Goal: Information Seeking & Learning: Learn about a topic

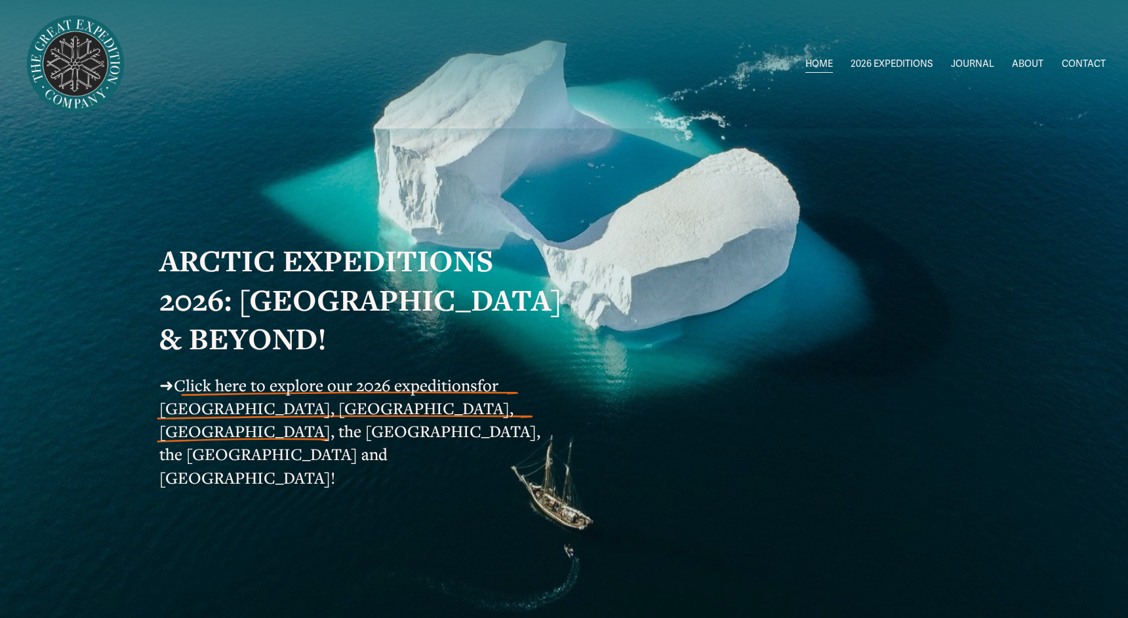
click at [390, 396] on span "Click here to explore our 2026 expeditions" at bounding box center [326, 386] width 304 height 22
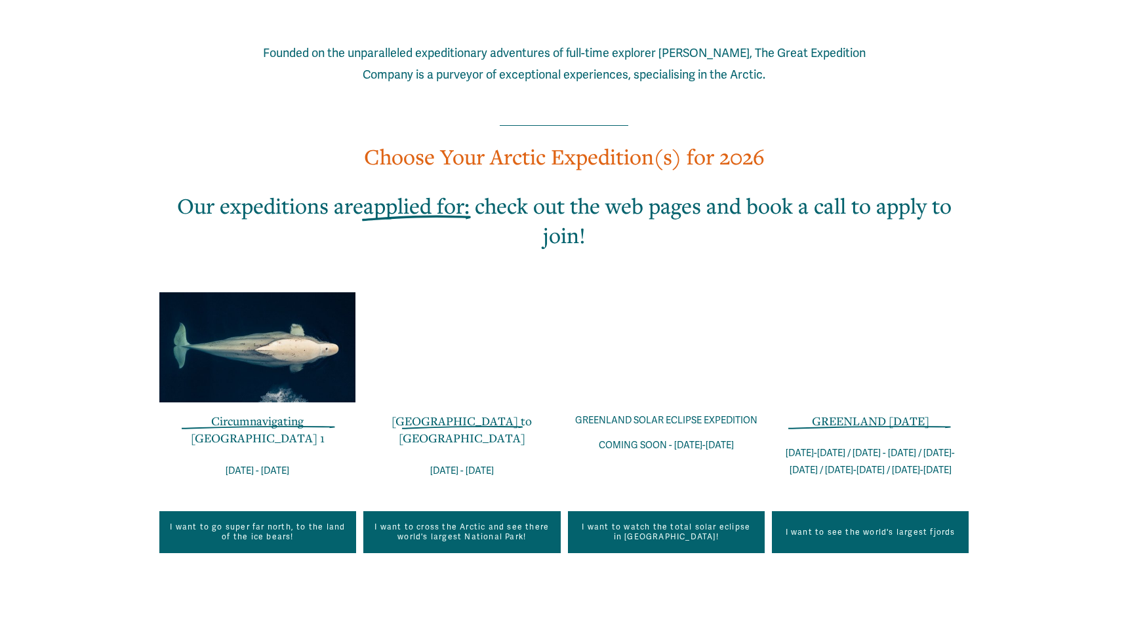
scroll to position [767, 0]
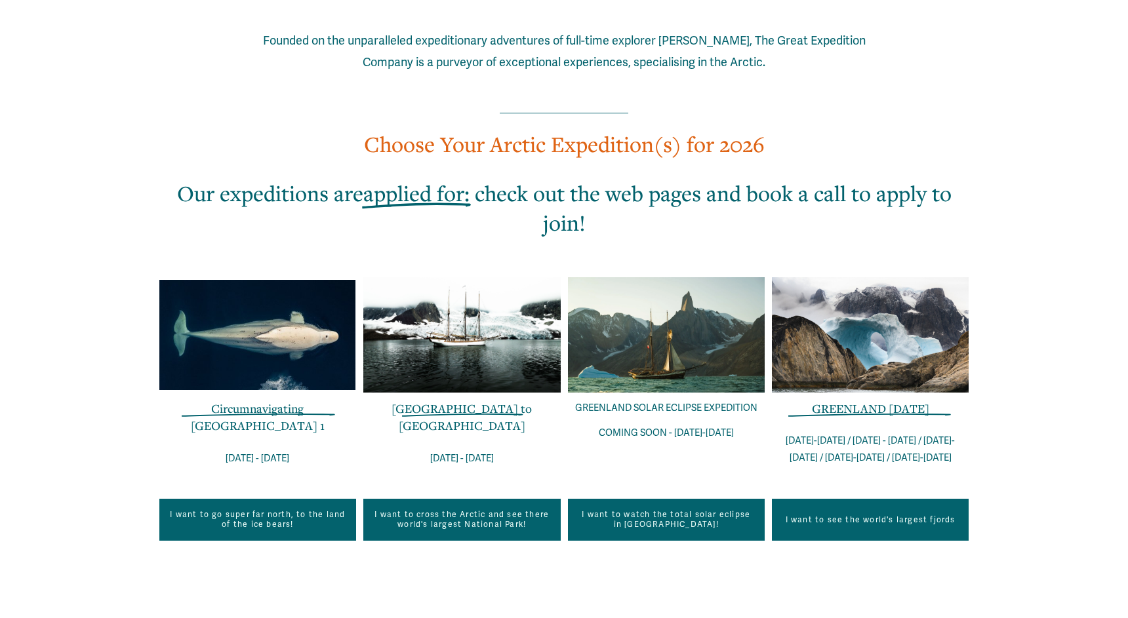
click at [911, 505] on link "I want to see the world's largest fjords" at bounding box center [870, 520] width 197 height 42
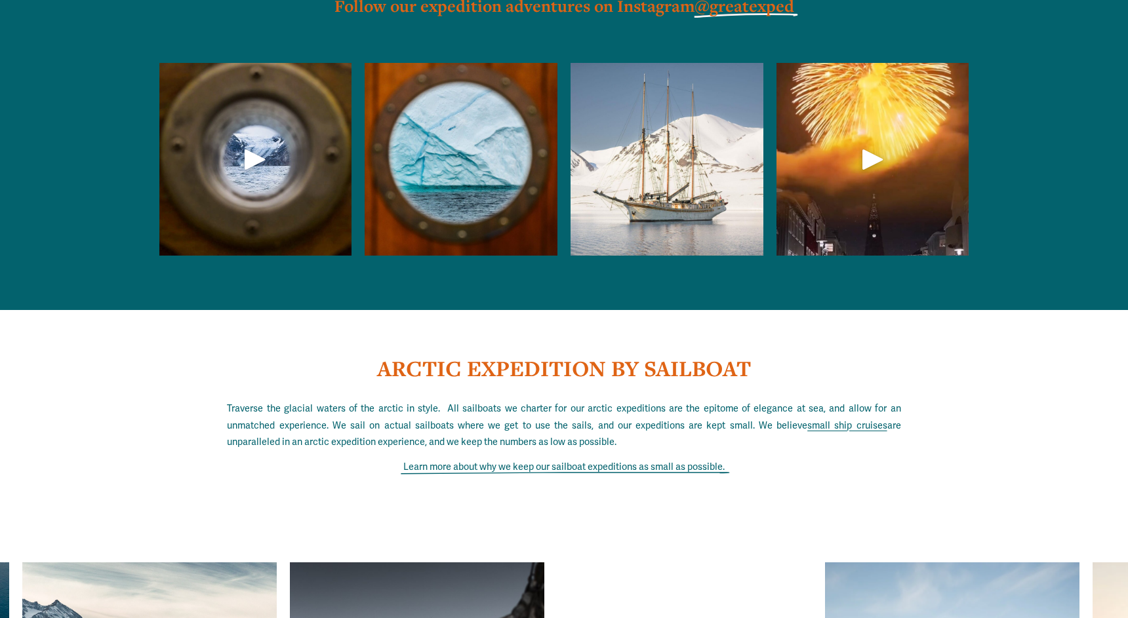
scroll to position [4489, 0]
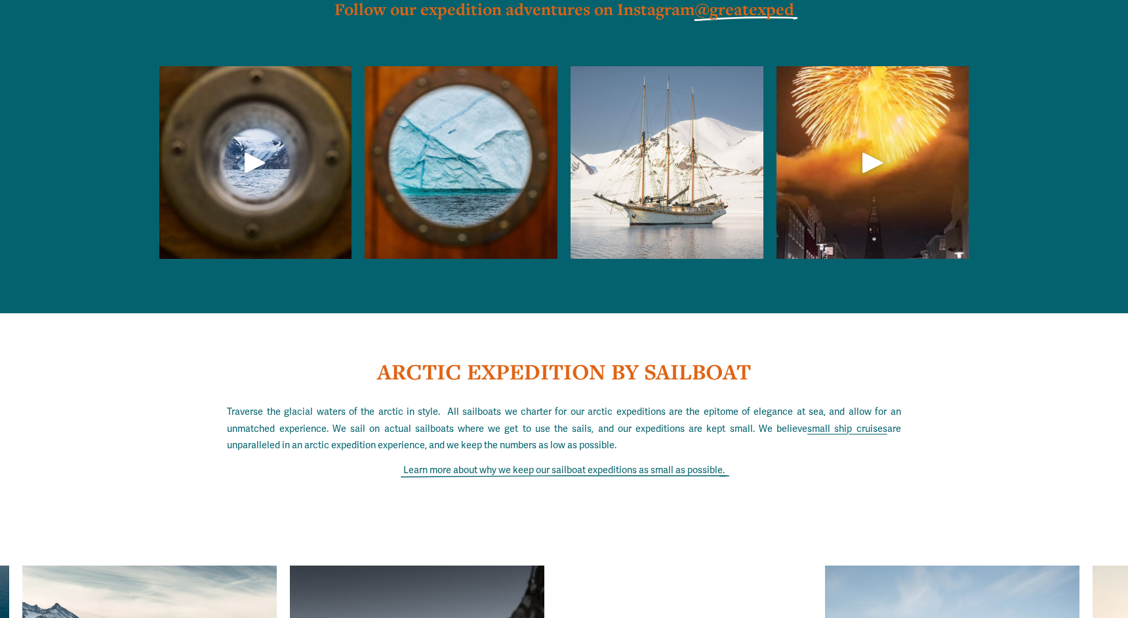
click at [255, 147] on div "Play" at bounding box center [254, 162] width 31 height 31
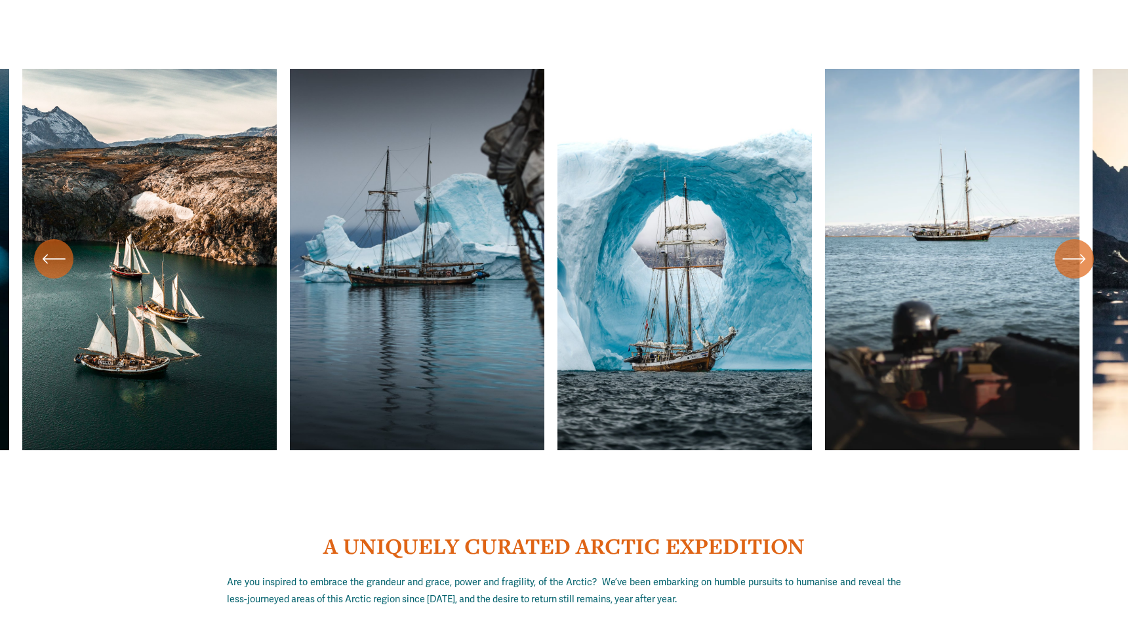
scroll to position [4887, 0]
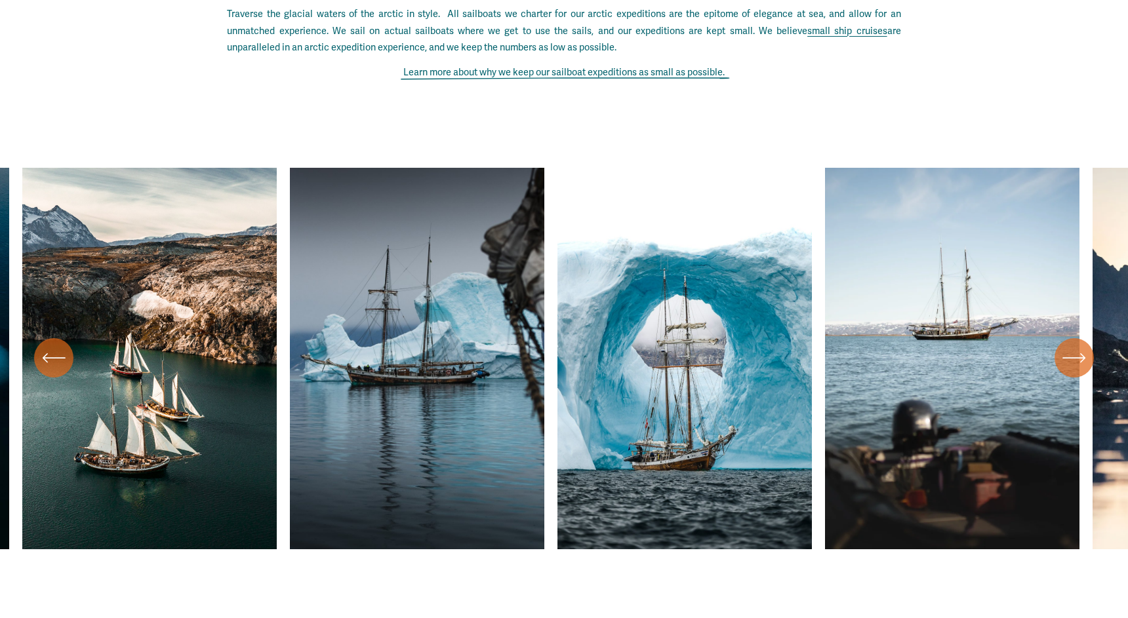
click at [1072, 346] on icon "\a \a \a Next\a \a" at bounding box center [1075, 358] width 24 height 24
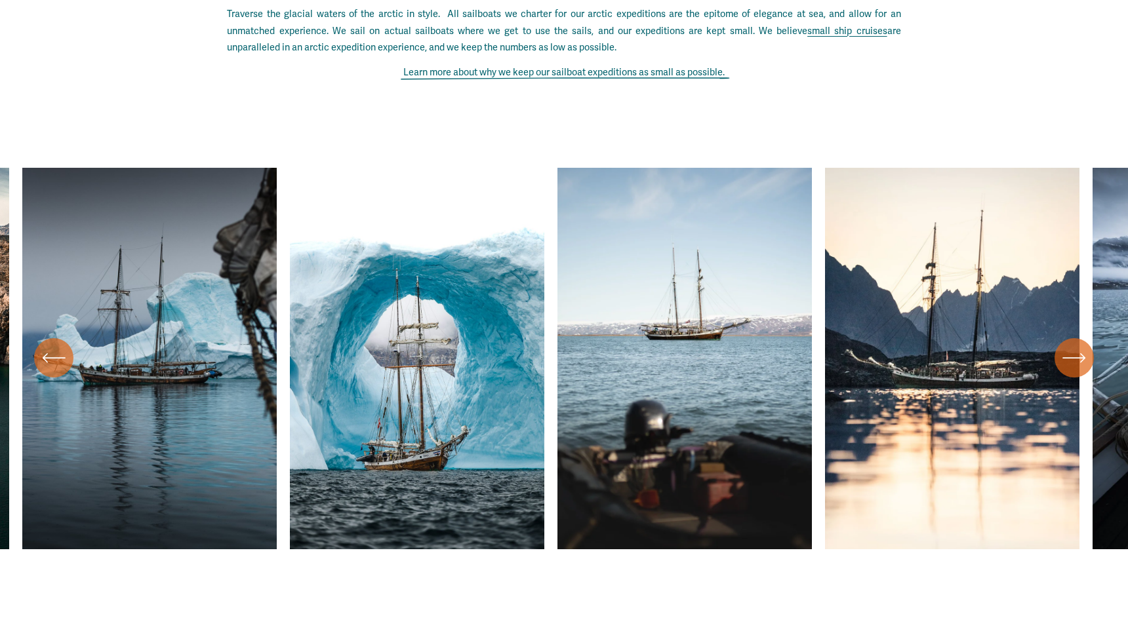
click at [1072, 346] on icon "\a \a \a Next\a \a" at bounding box center [1075, 358] width 24 height 24
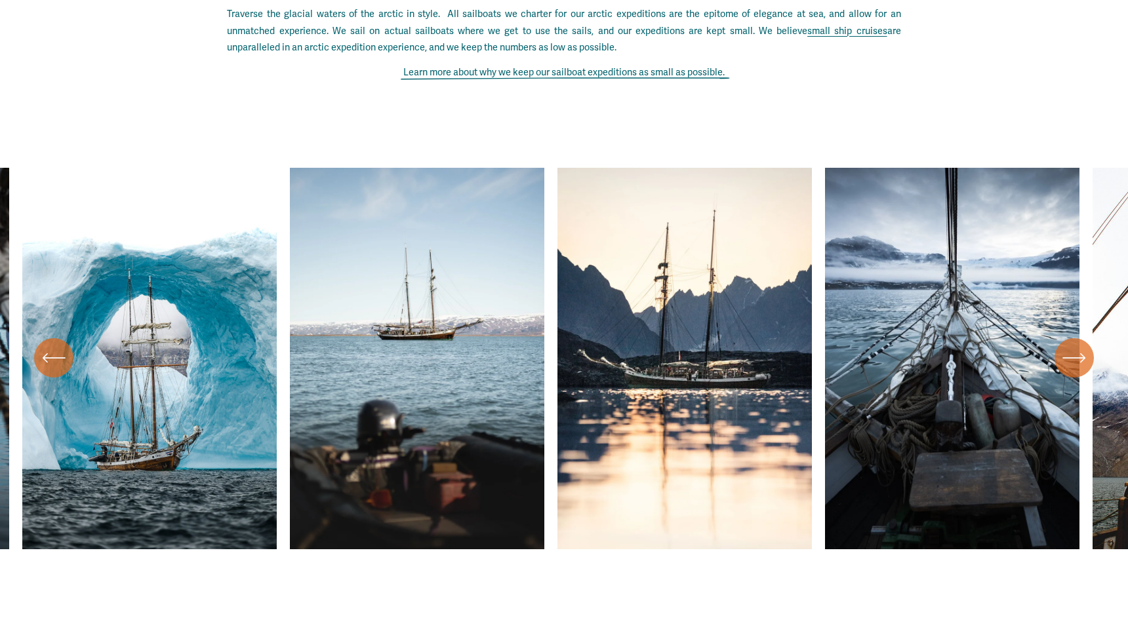
click at [1072, 346] on icon "\a \a \a Next\a \a" at bounding box center [1075, 358] width 24 height 24
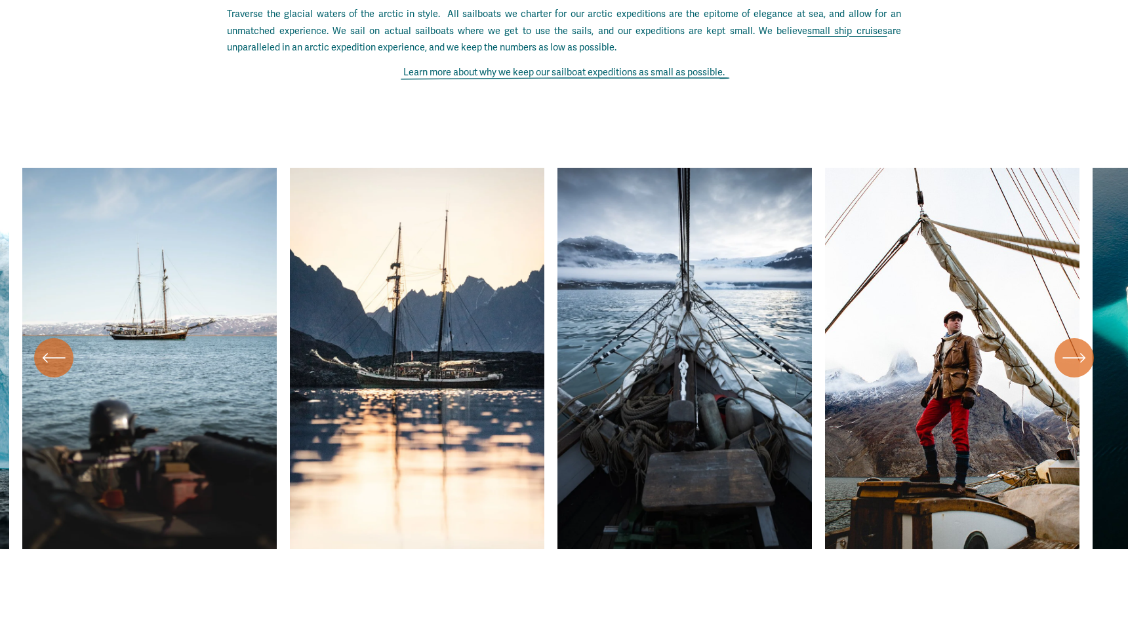
click at [1072, 346] on icon "\a \a \a Next\a \a" at bounding box center [1075, 358] width 24 height 24
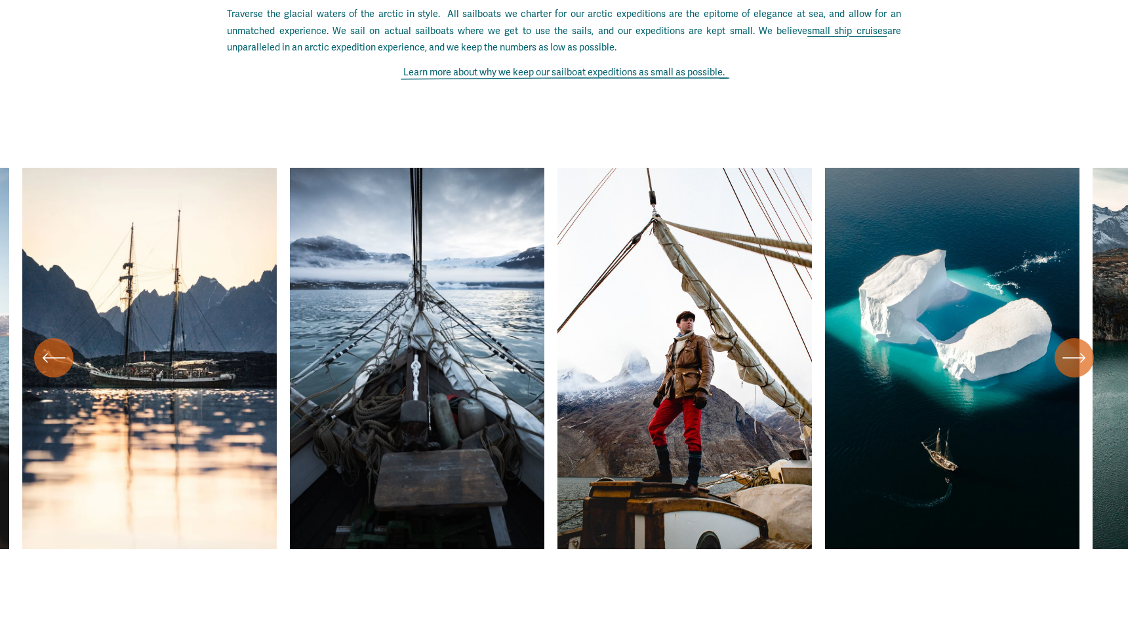
click at [1072, 346] on icon "\a \a \a Next\a \a" at bounding box center [1075, 358] width 24 height 24
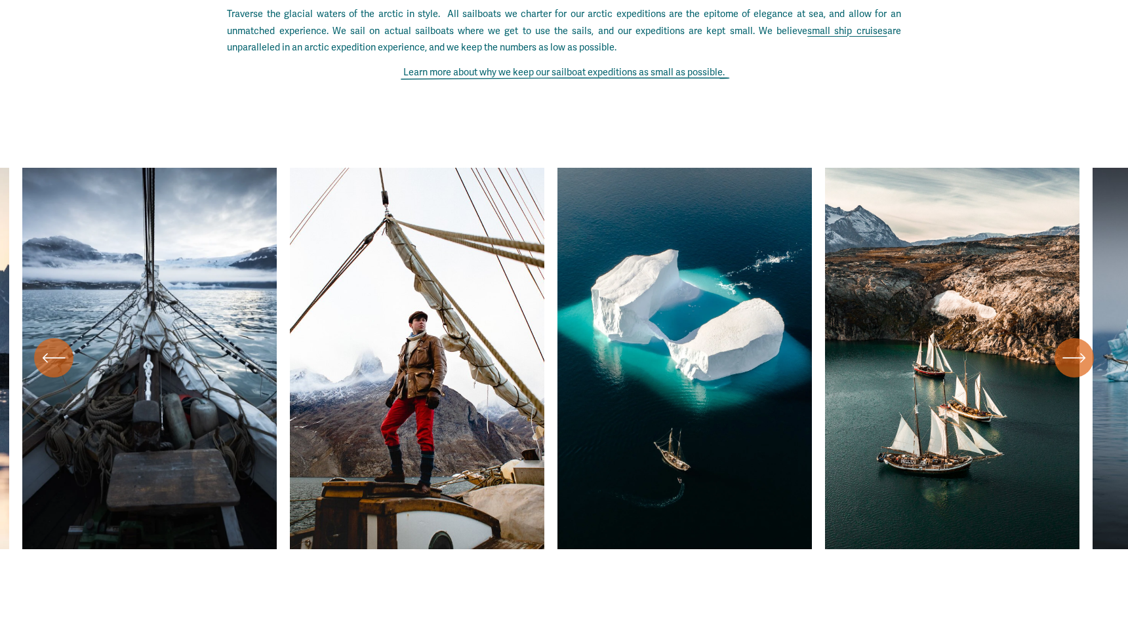
click at [1072, 346] on icon "\a \a \a Next\a \a" at bounding box center [1075, 358] width 24 height 24
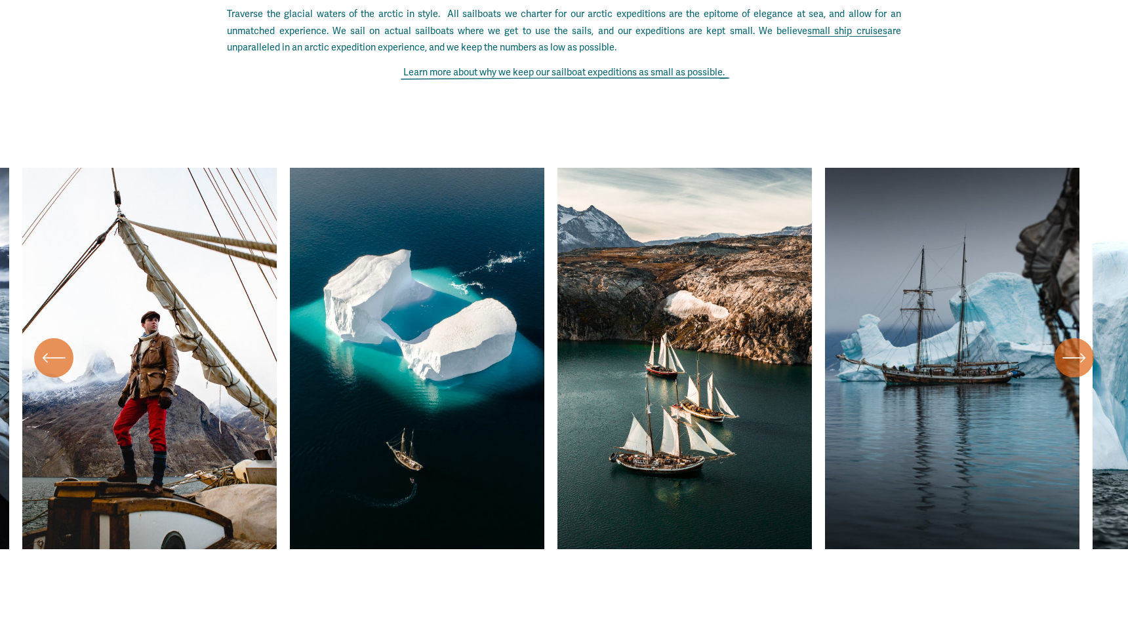
click at [1072, 346] on icon "\a \a \a Next\a \a" at bounding box center [1075, 358] width 24 height 24
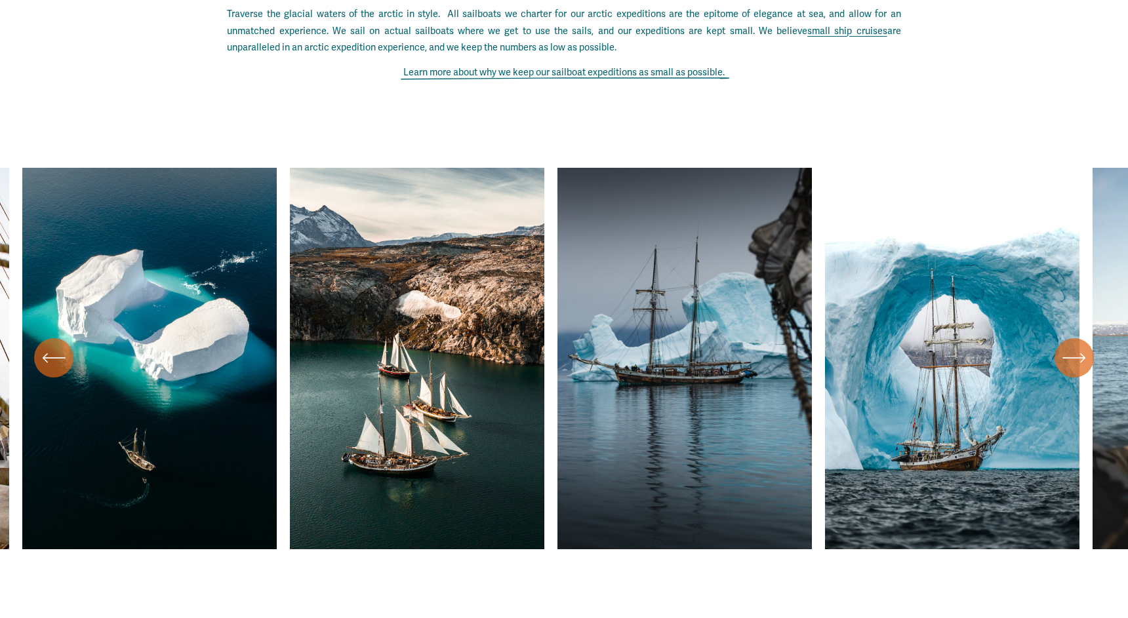
click at [1072, 346] on icon "\a \a \a Next\a \a" at bounding box center [1075, 358] width 24 height 24
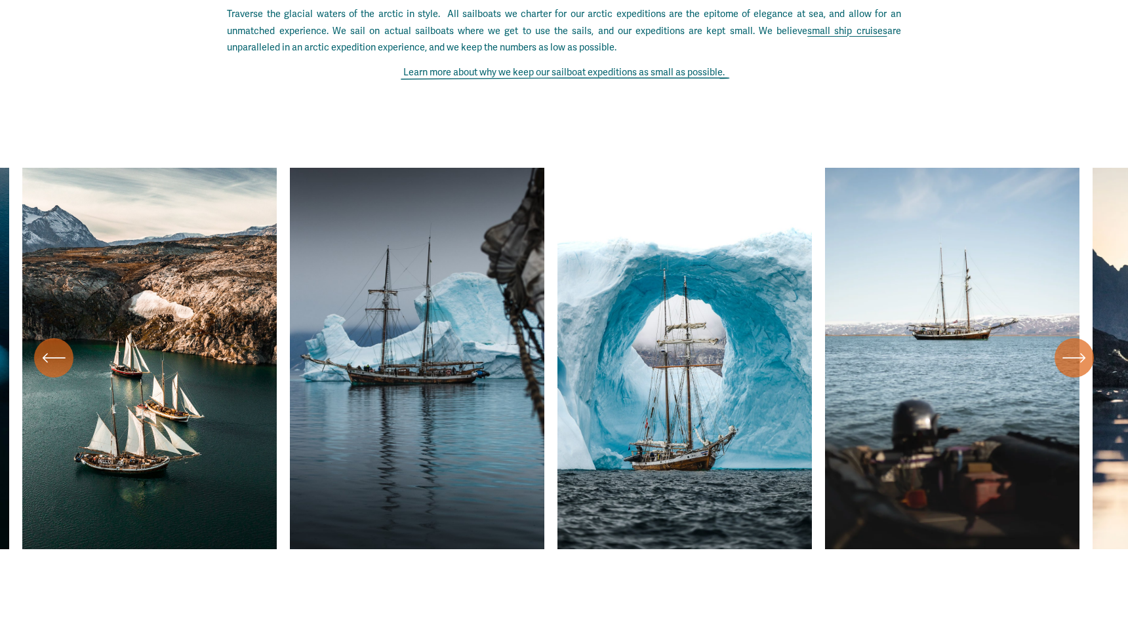
click at [1072, 346] on icon "\a \a \a Next\a \a" at bounding box center [1075, 358] width 24 height 24
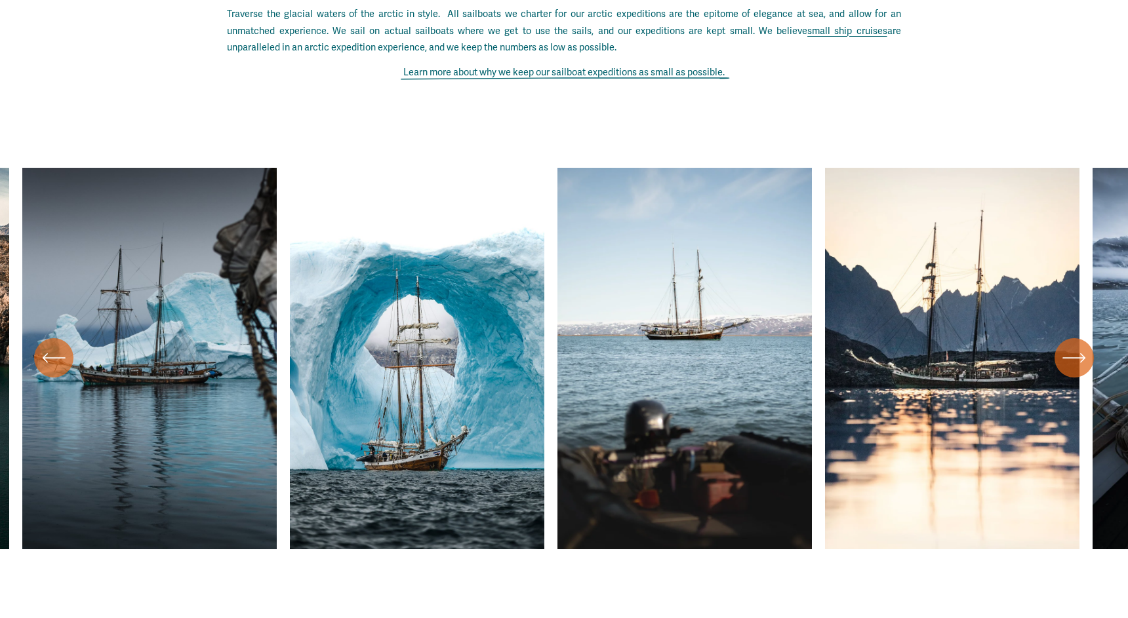
click at [1072, 346] on icon "\a \a \a Next\a \a" at bounding box center [1075, 358] width 24 height 24
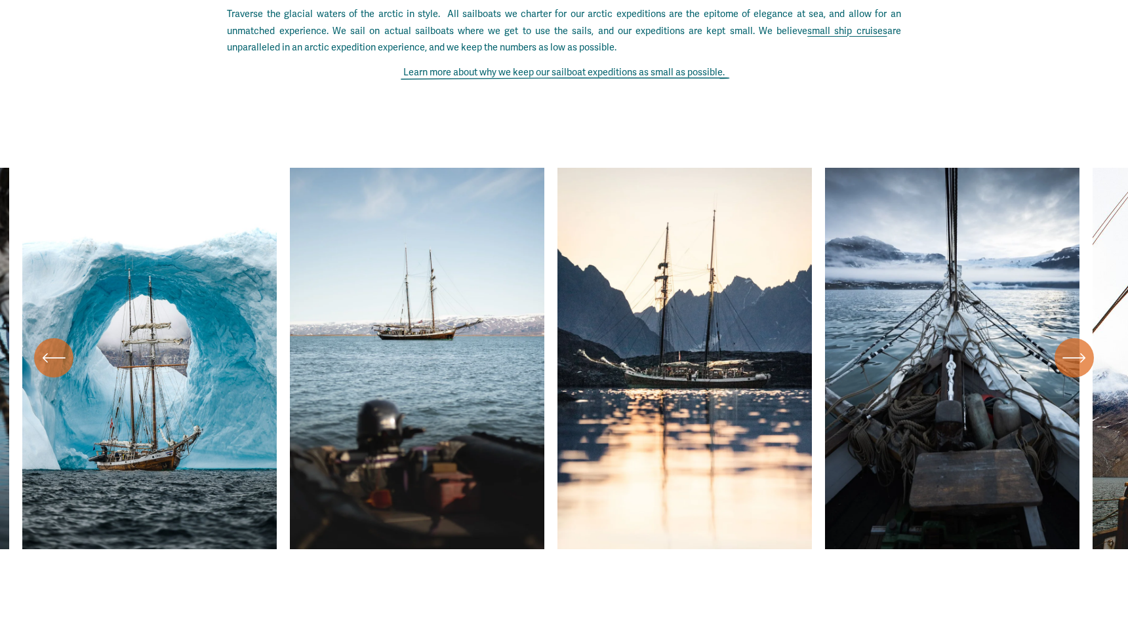
click at [1072, 346] on icon "\a \a \a Next\a \a" at bounding box center [1075, 358] width 24 height 24
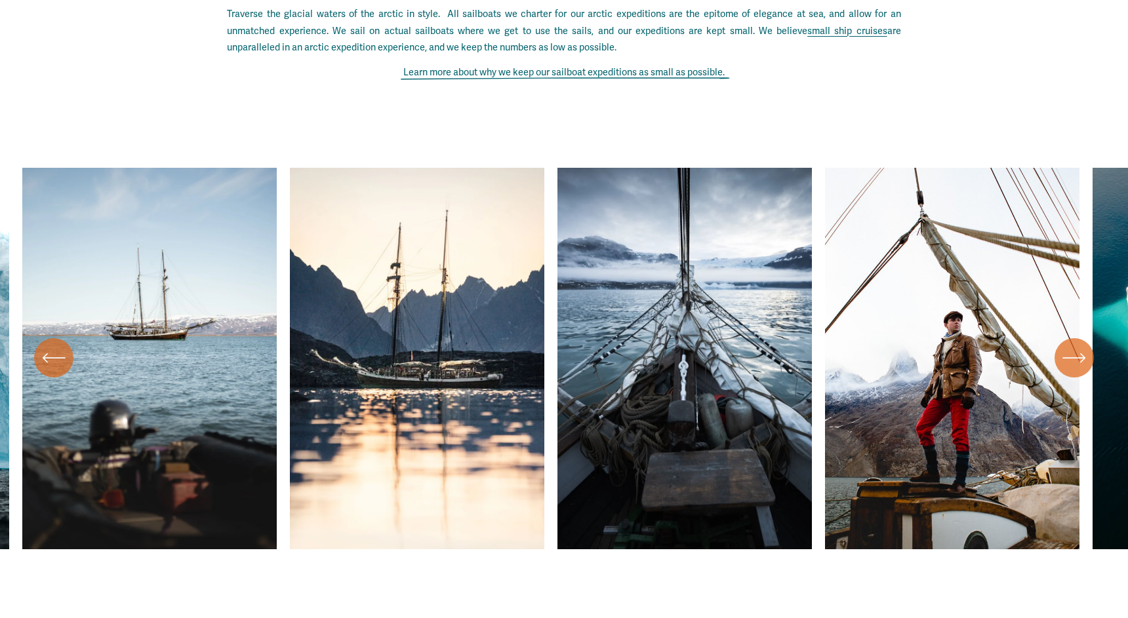
click at [1072, 346] on icon "\a \a \a Next\a \a" at bounding box center [1075, 358] width 24 height 24
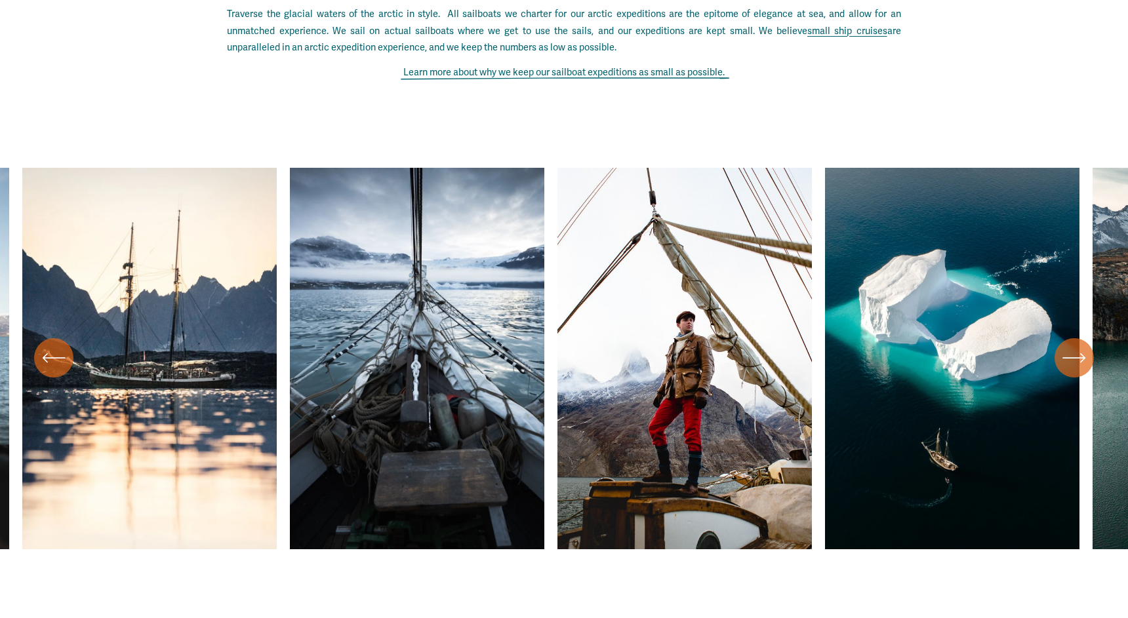
click at [1072, 346] on icon "\a \a \a Next\a \a" at bounding box center [1075, 358] width 24 height 24
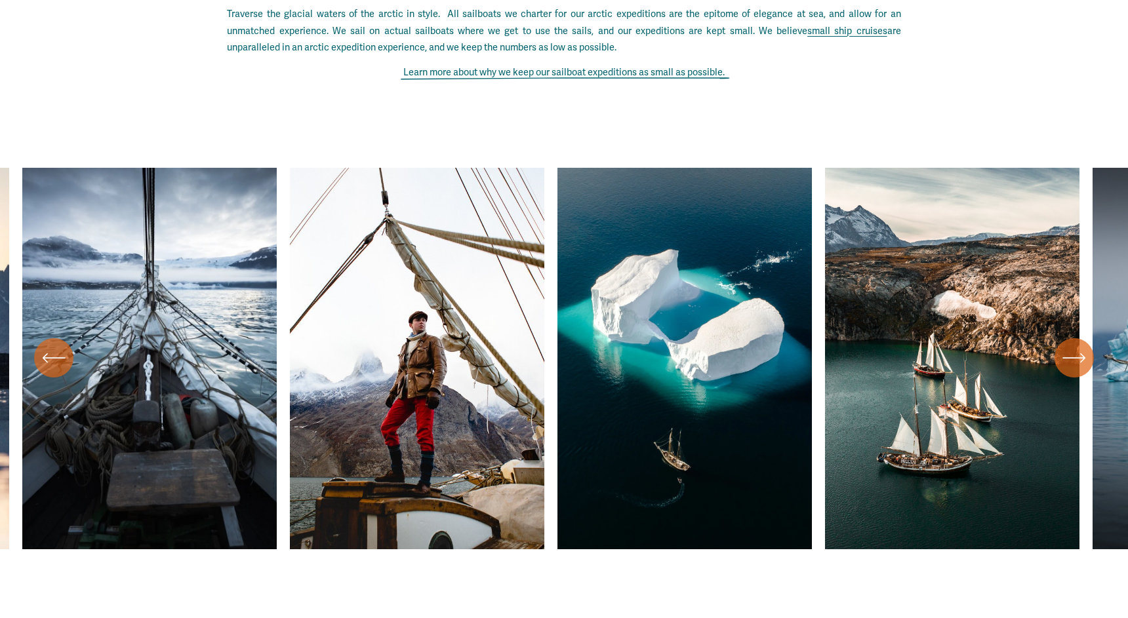
click at [1072, 346] on icon "\a \a \a Next\a \a" at bounding box center [1075, 358] width 24 height 24
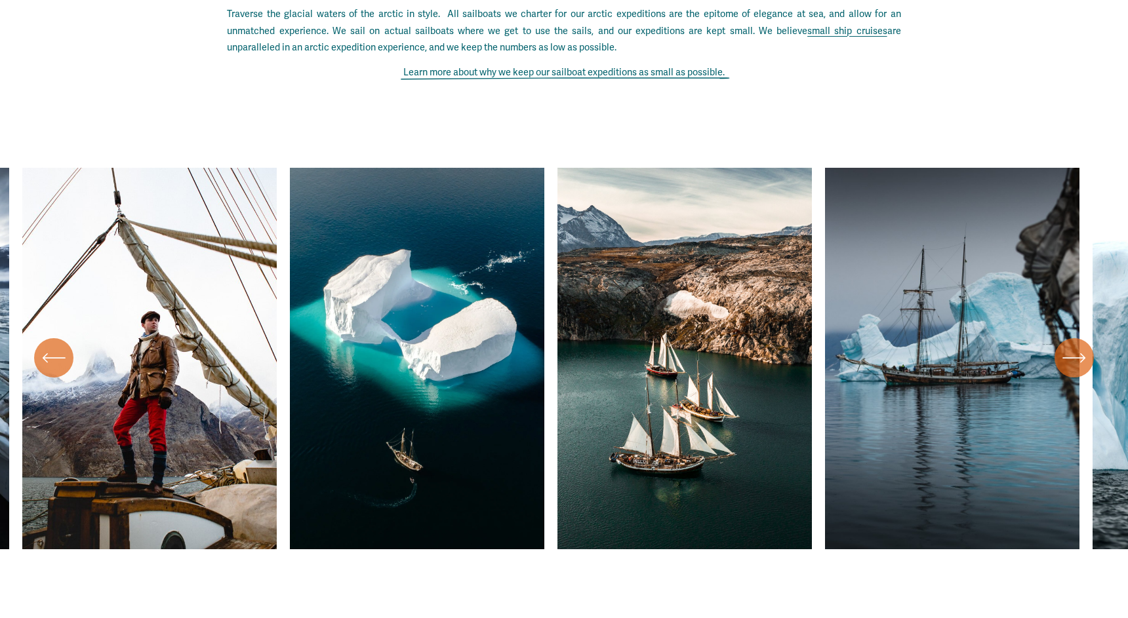
click at [1072, 346] on icon "\a \a \a Next\a \a" at bounding box center [1075, 358] width 24 height 24
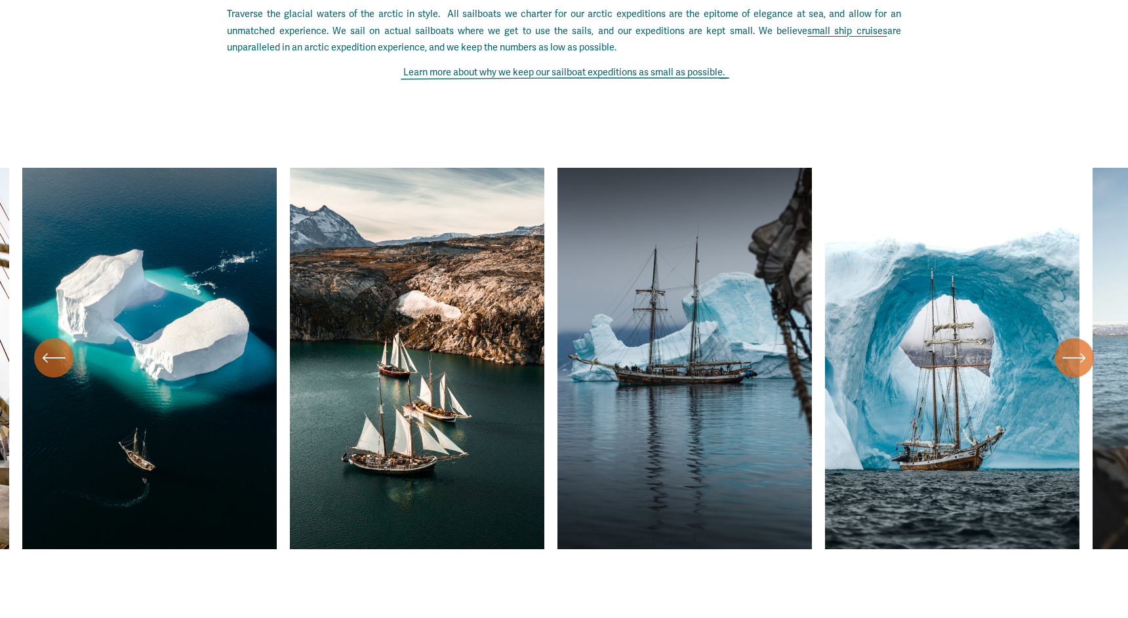
click at [1072, 346] on icon "\a \a \a Next\a \a" at bounding box center [1075, 358] width 24 height 24
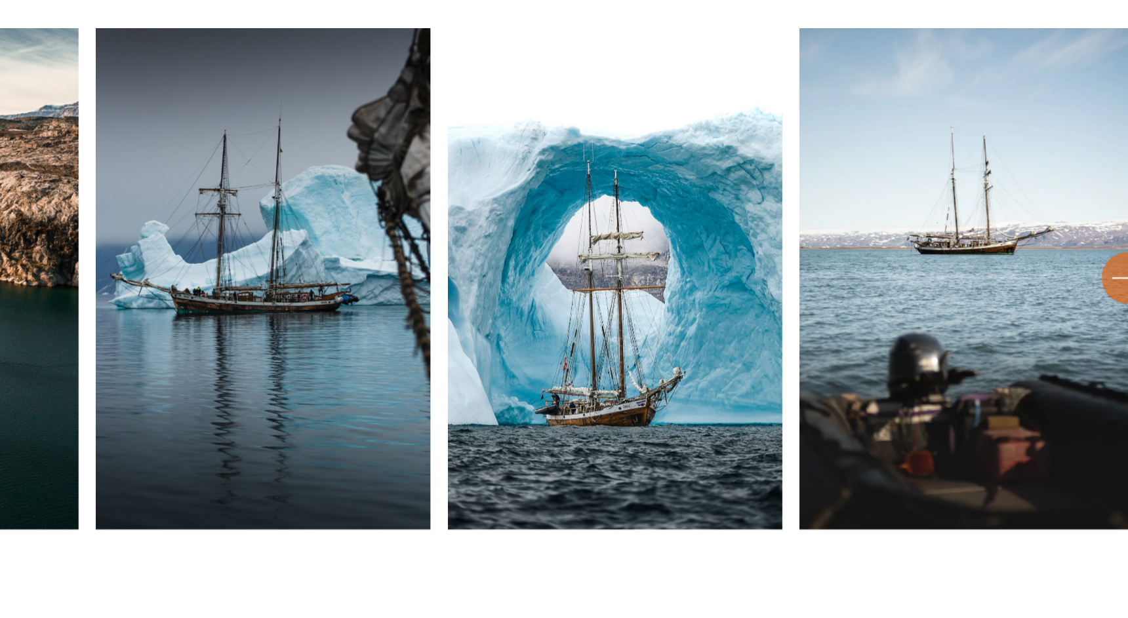
scroll to position [4885, 0]
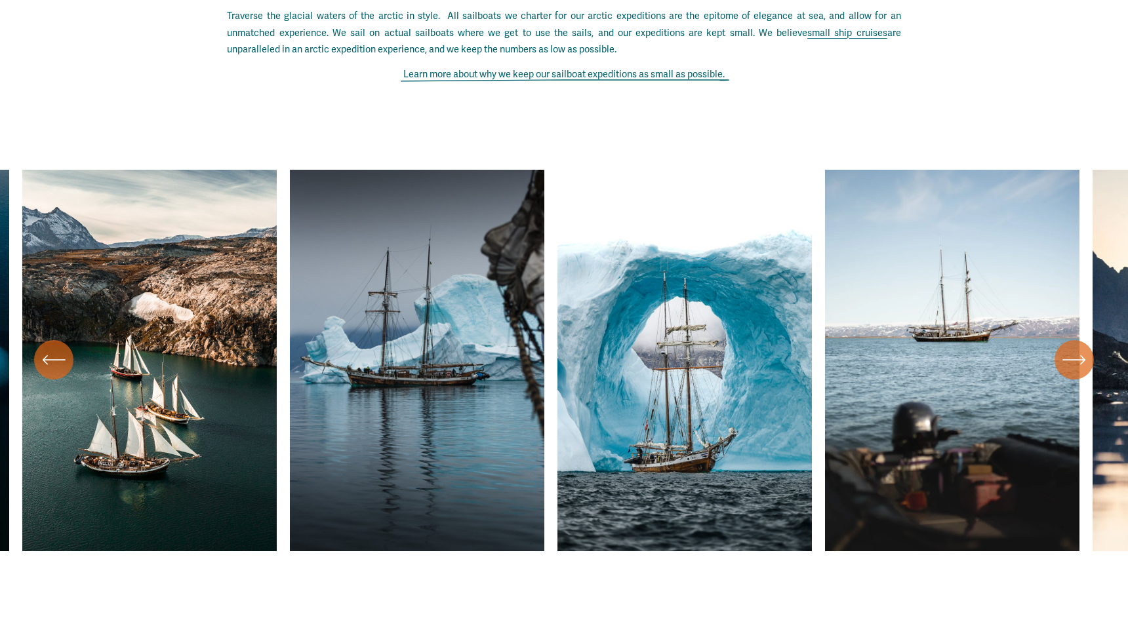
click at [1068, 354] on div "\a \a \a Next\a \a" at bounding box center [1074, 359] width 39 height 39
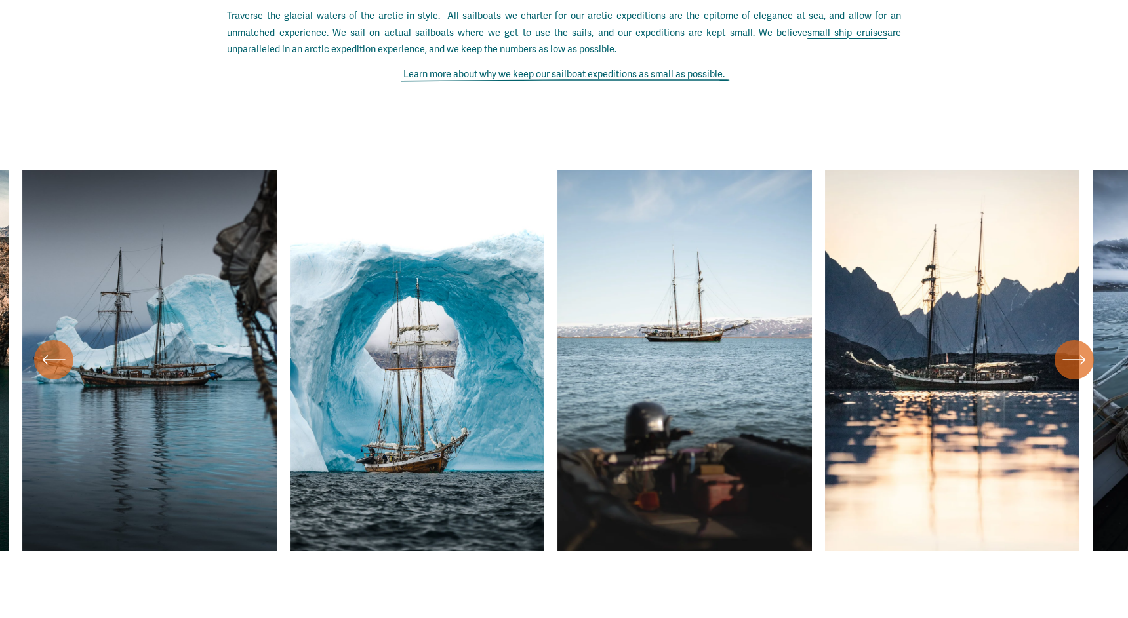
click at [1068, 354] on div "\a \a \a Next\a \a" at bounding box center [1074, 359] width 39 height 39
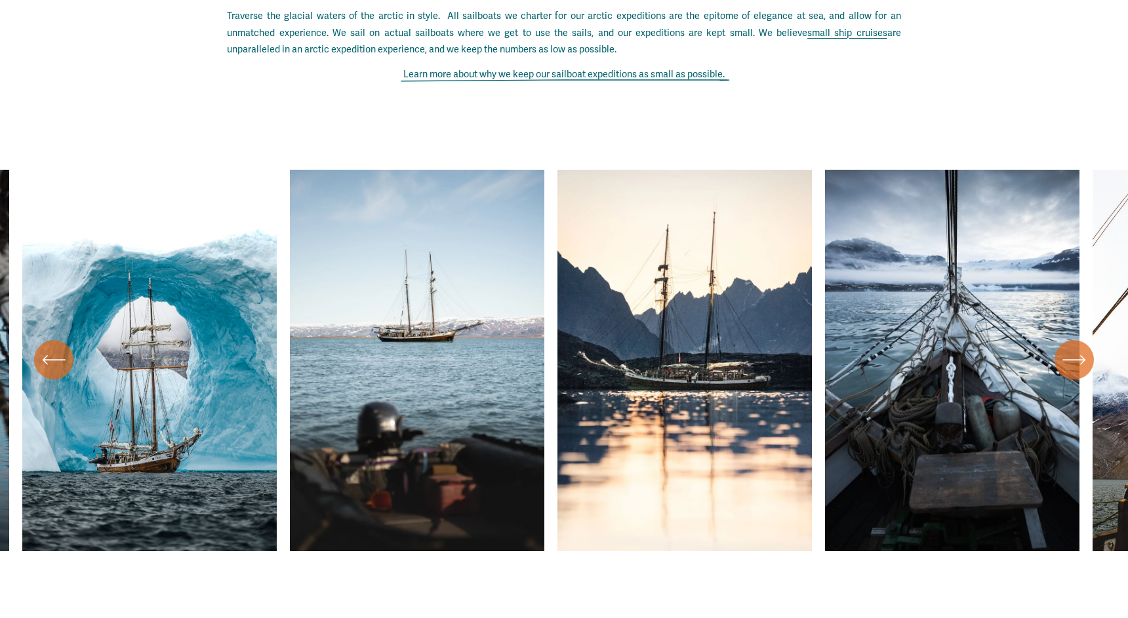
click at [1068, 354] on div "\a \a \a Next\a \a" at bounding box center [1074, 359] width 39 height 39
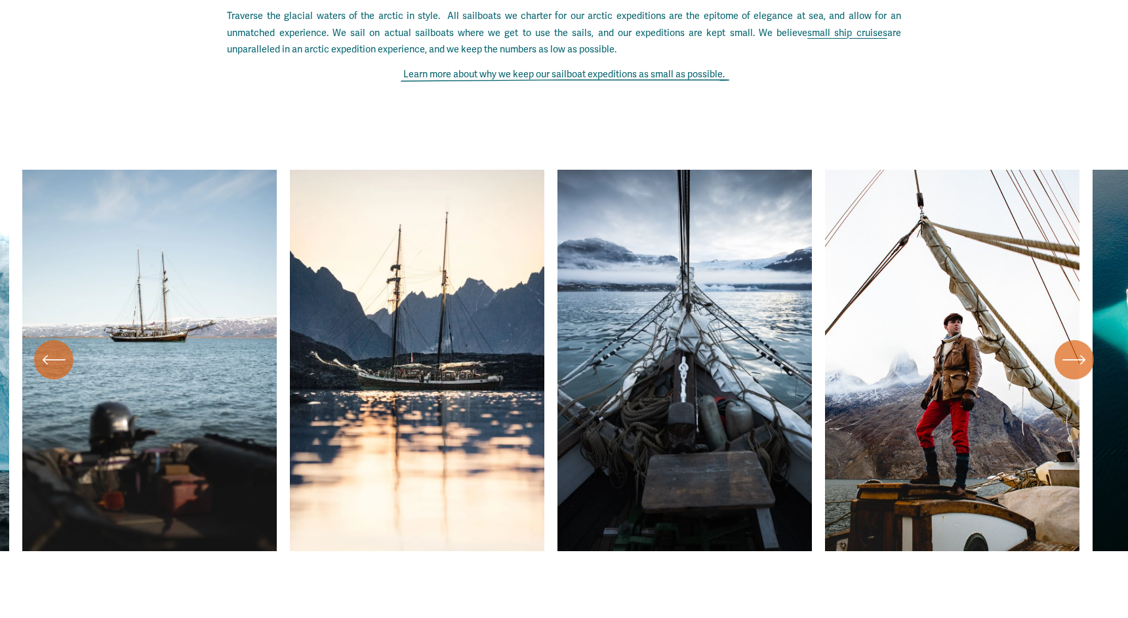
click at [1068, 354] on div "\a \a \a Next\a \a" at bounding box center [1074, 359] width 39 height 39
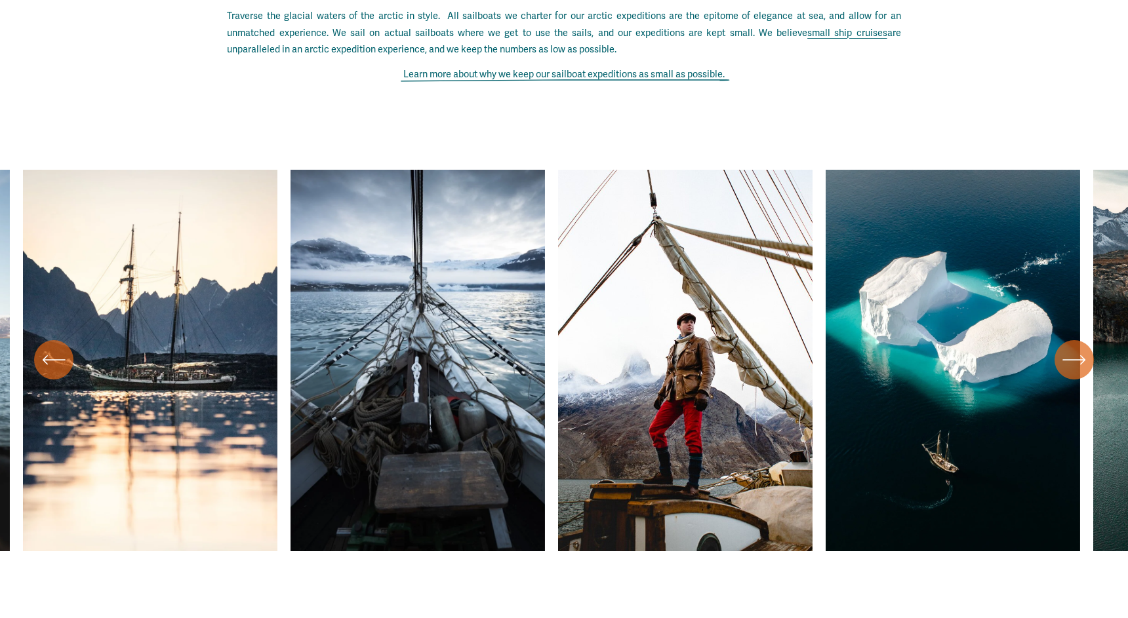
click at [1068, 354] on div "\a \a \a Next\a \a" at bounding box center [1074, 359] width 39 height 39
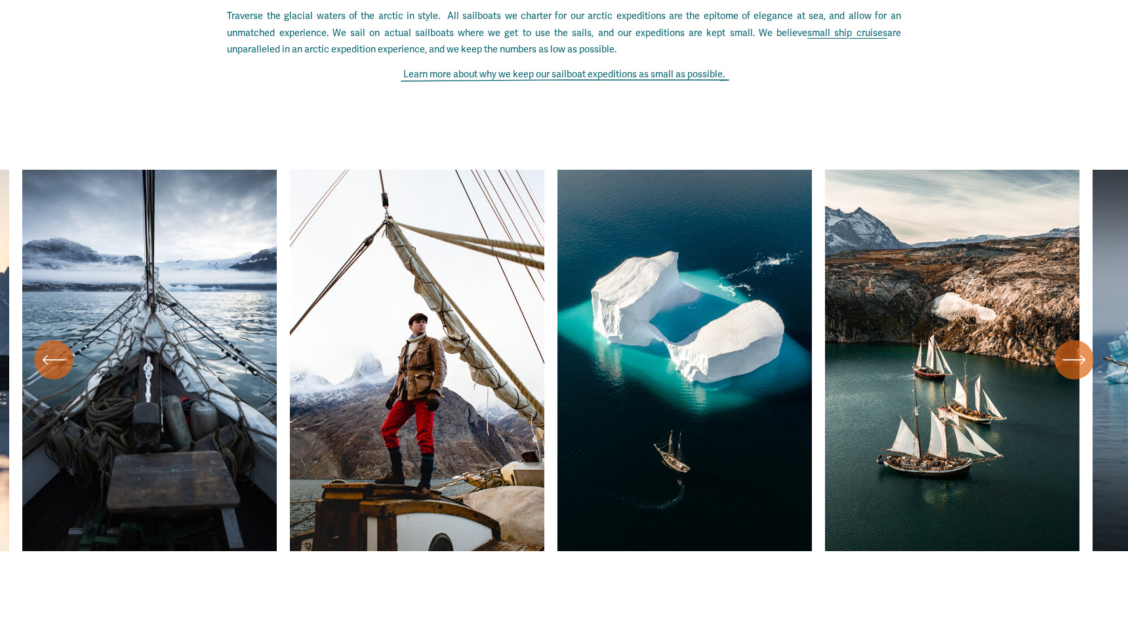
click at [1068, 354] on div "\a \a \a Next\a \a" at bounding box center [1074, 359] width 39 height 39
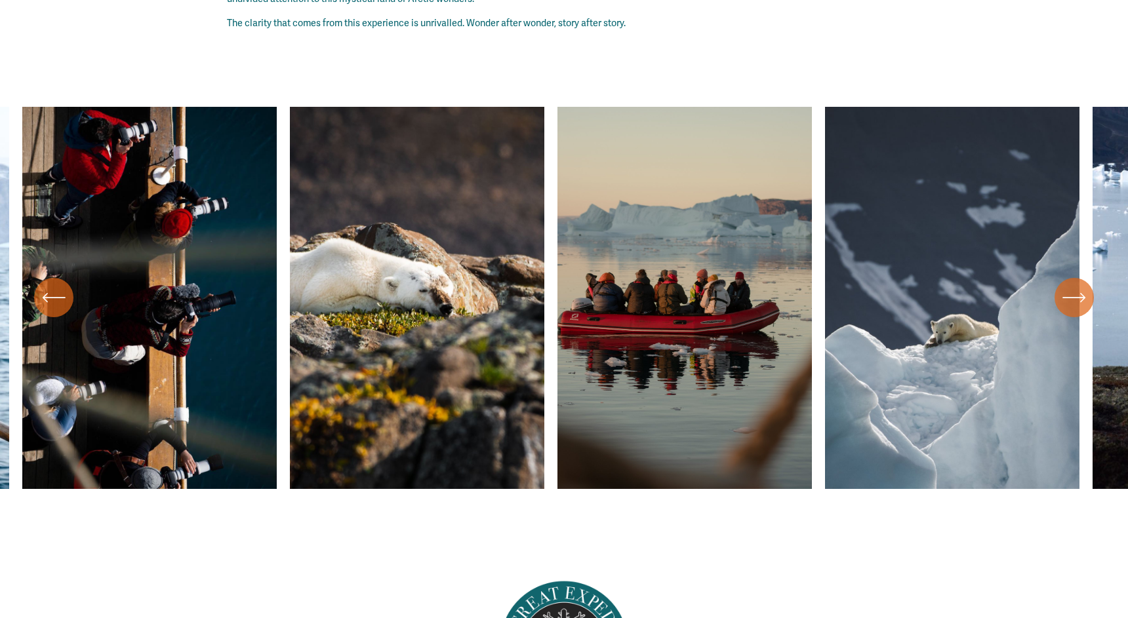
scroll to position [5636, 0]
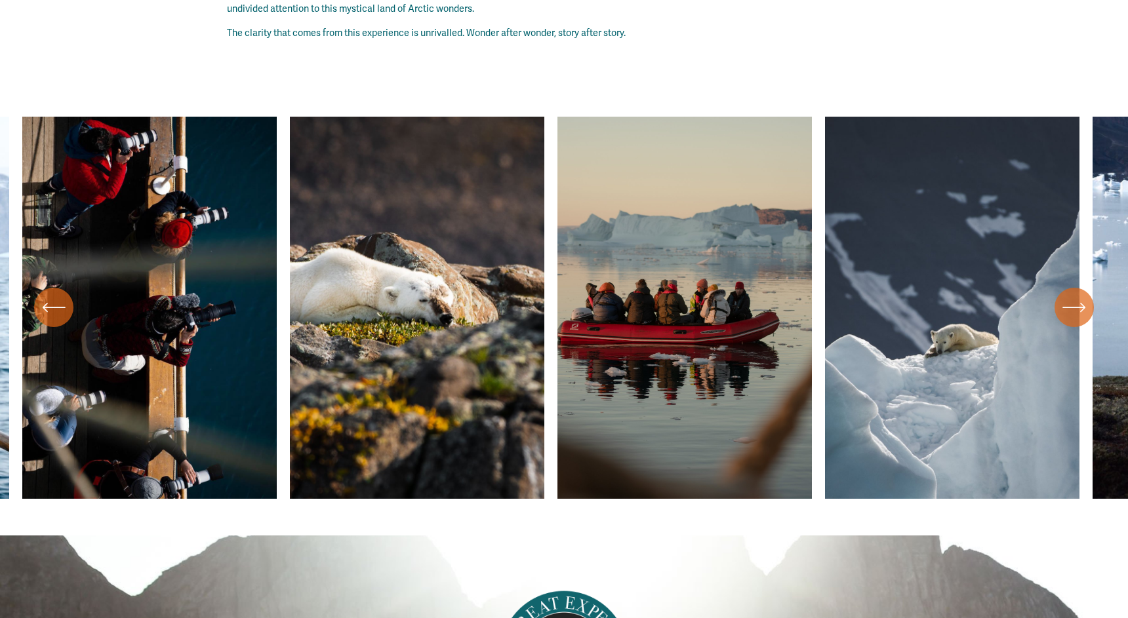
click at [1059, 290] on div "\a \a \a Next\a \a" at bounding box center [1074, 307] width 39 height 39
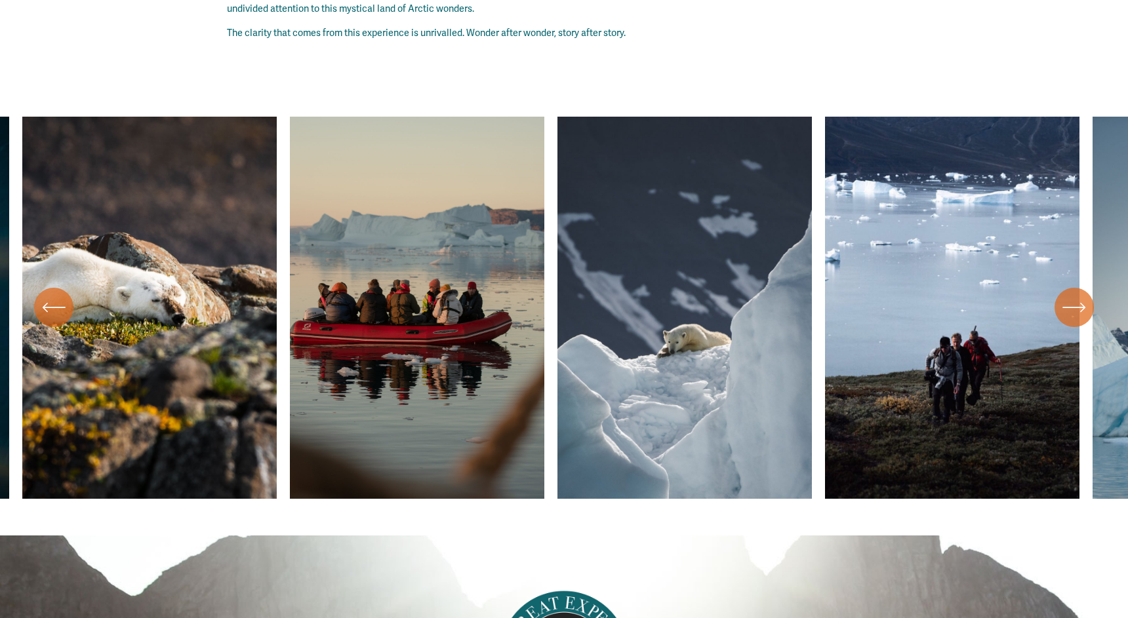
click at [1059, 290] on div "\a \a \a Next\a \a" at bounding box center [1074, 307] width 39 height 39
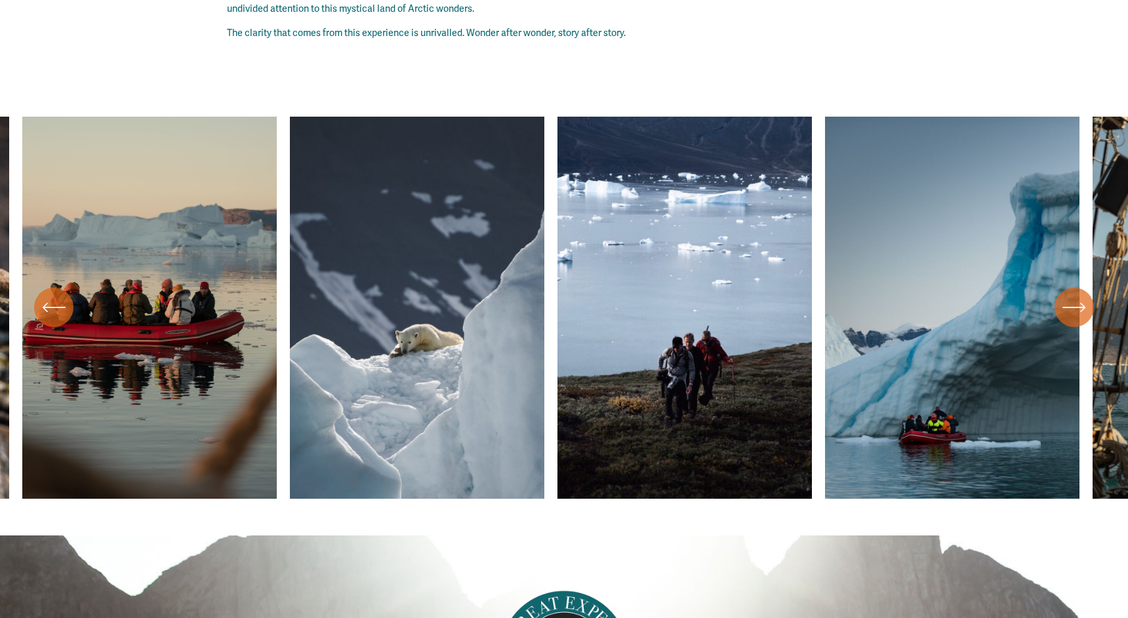
click at [1059, 290] on div "\a \a \a Next\a \a" at bounding box center [1074, 307] width 39 height 39
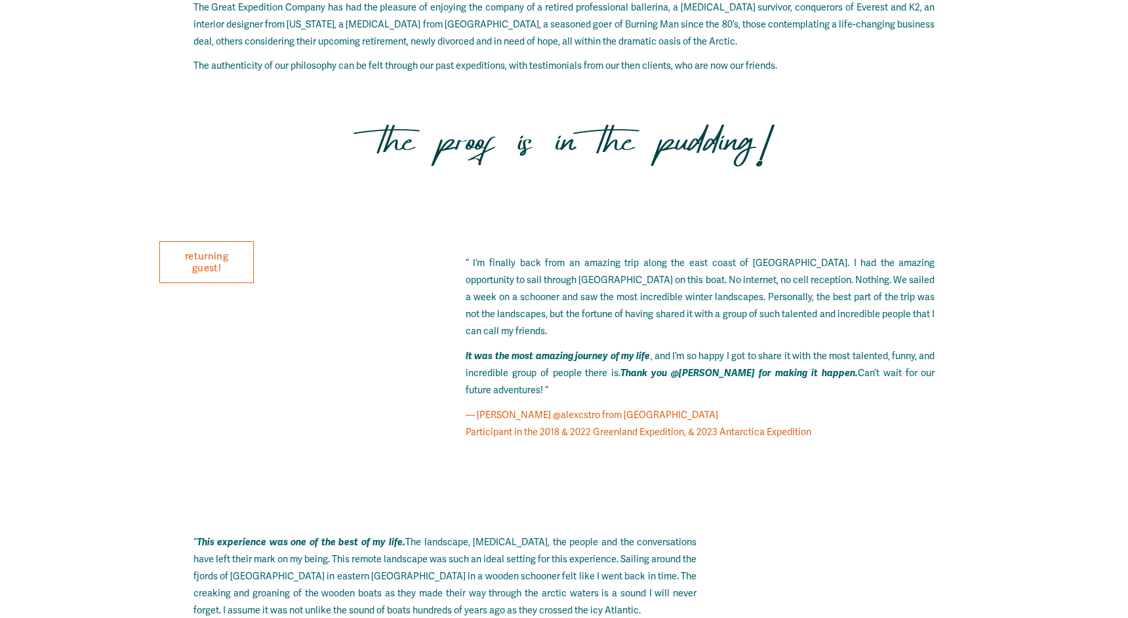
scroll to position [6846, 0]
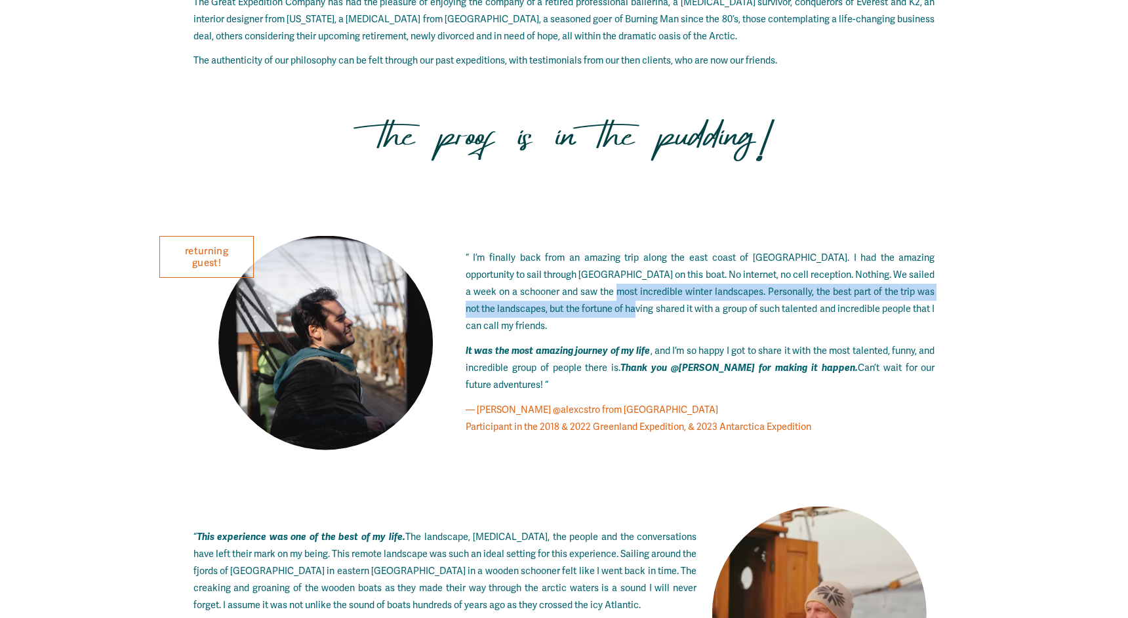
drag, startPoint x: 571, startPoint y: 286, endPoint x: 586, endPoint y: 307, distance: 25.5
click at [586, 307] on p "“ I’m finally back from an amazing trip along the east coast of [GEOGRAPHIC_DAT…" at bounding box center [701, 292] width 470 height 85
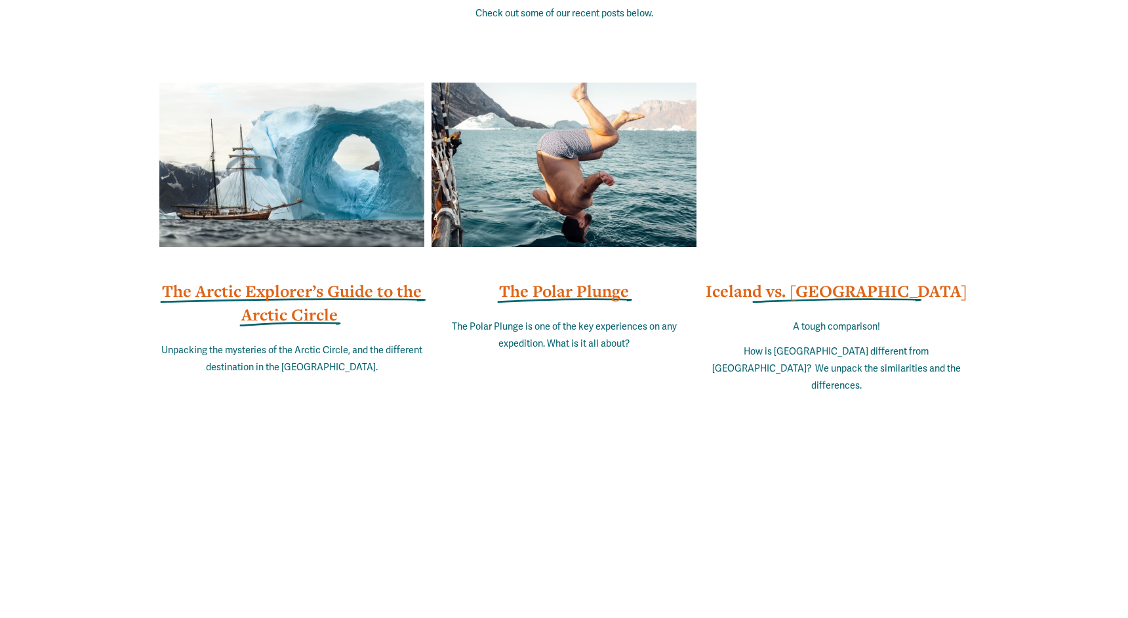
scroll to position [8673, 0]
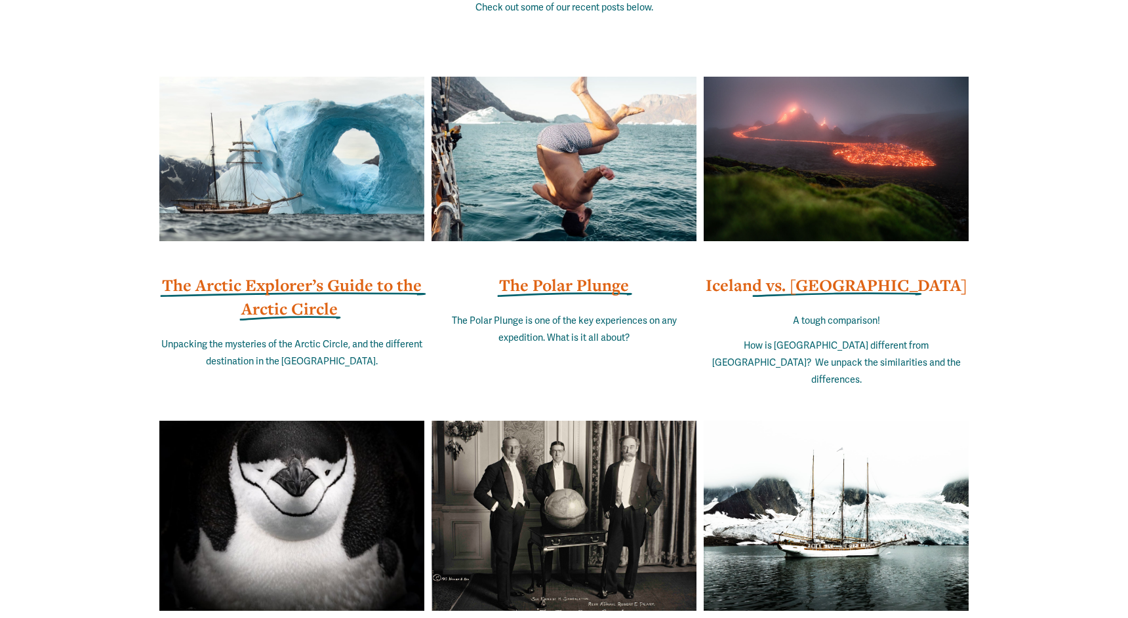
click at [748, 161] on div at bounding box center [836, 159] width 265 height 165
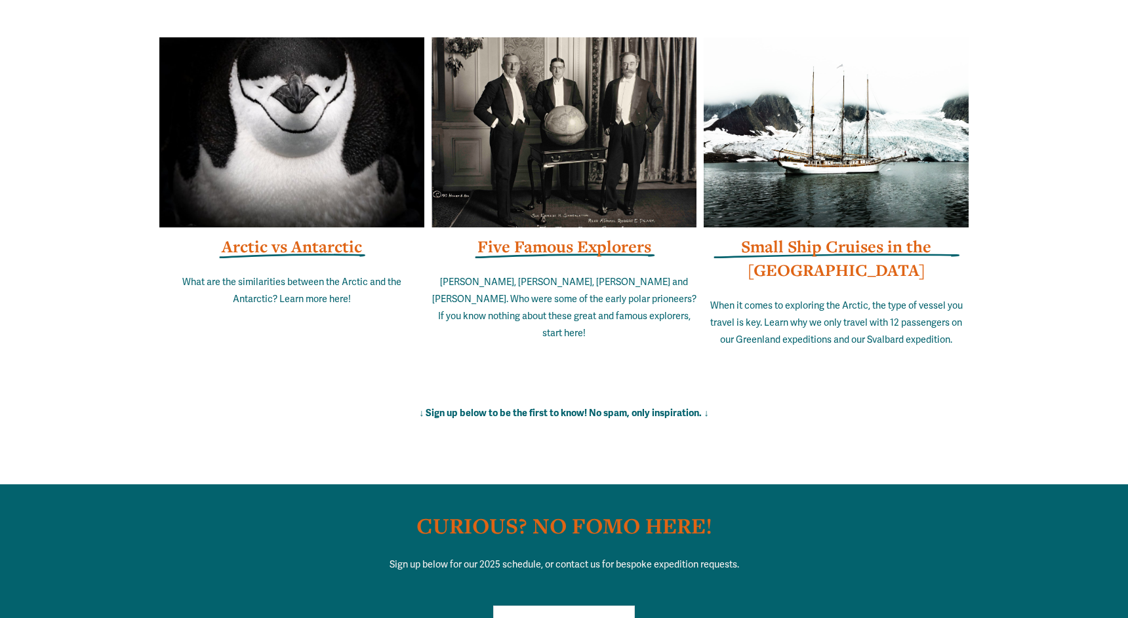
scroll to position [9051, 0]
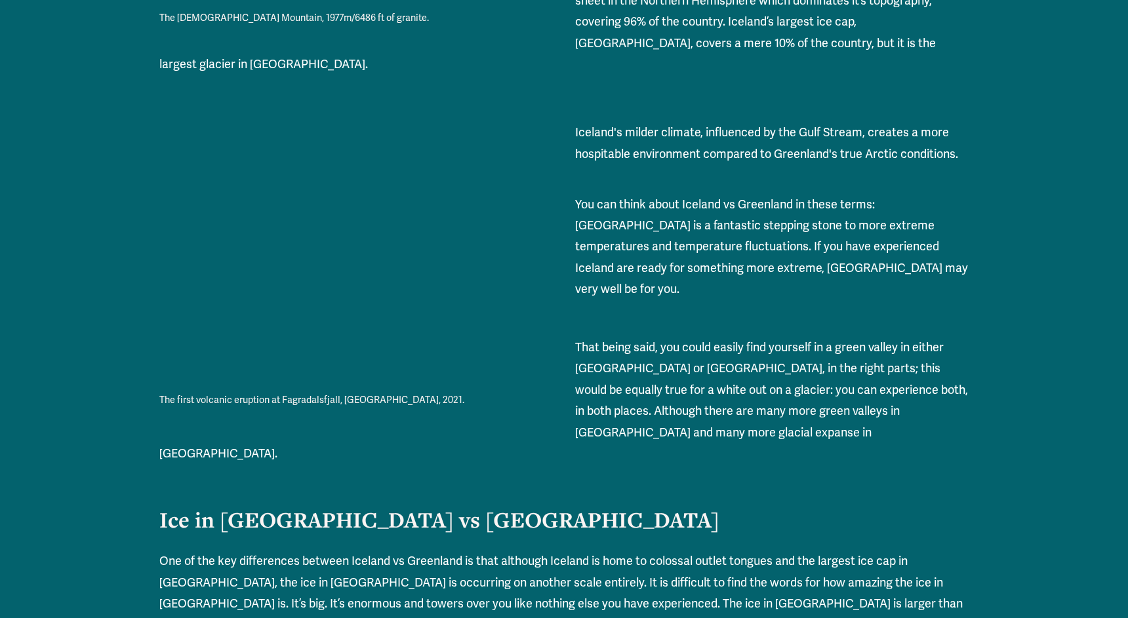
scroll to position [2311, 0]
